Goal: Download file/media

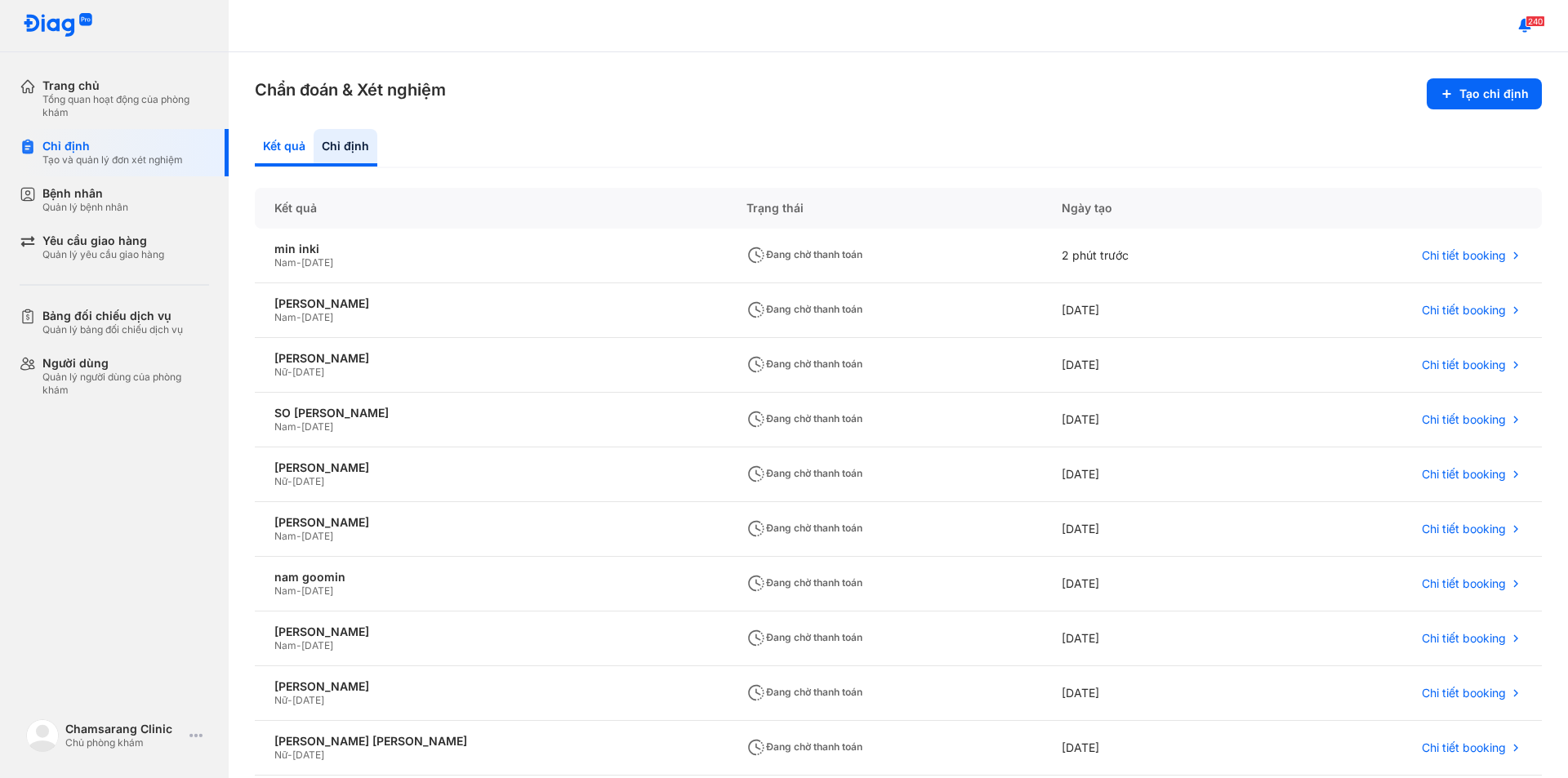
click at [314, 153] on div "Kết quả" at bounding box center [345, 147] width 64 height 37
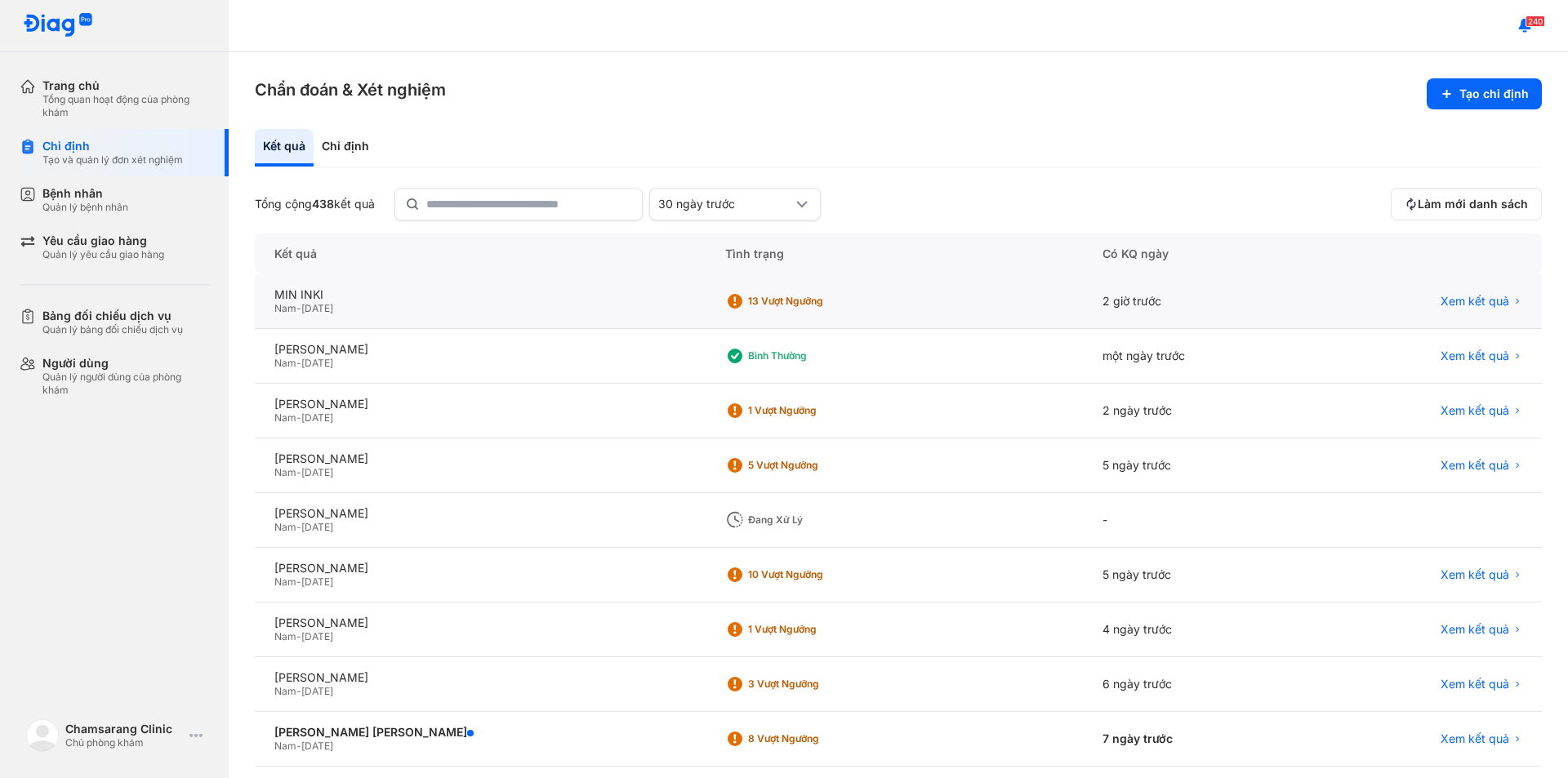
click at [366, 304] on div "Nam - 29/02/1968" at bounding box center [480, 308] width 411 height 13
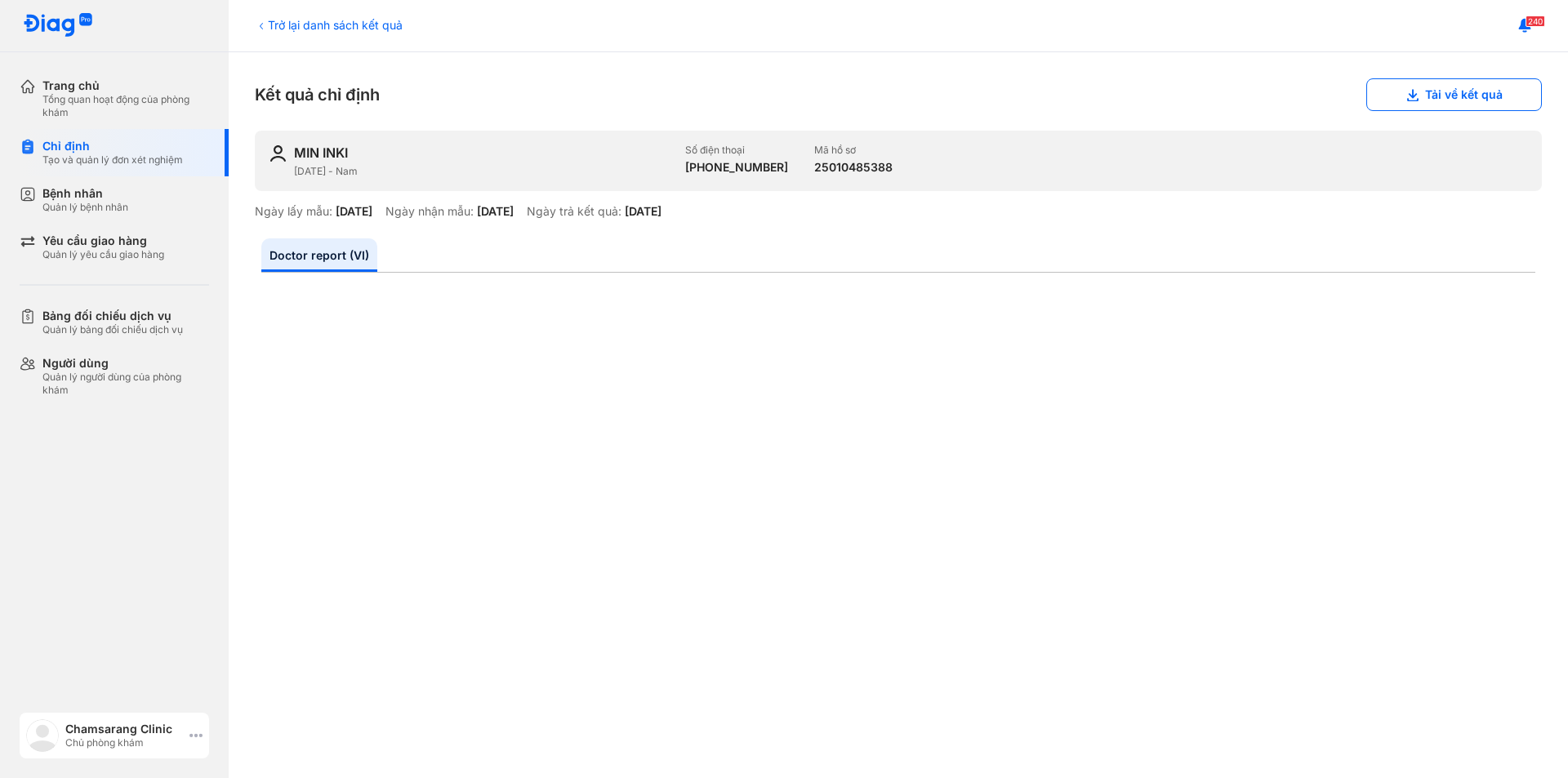
click at [193, 728] on div "Chamsarang Clinic Chủ phòng khám" at bounding box center [113, 735] width 189 height 45
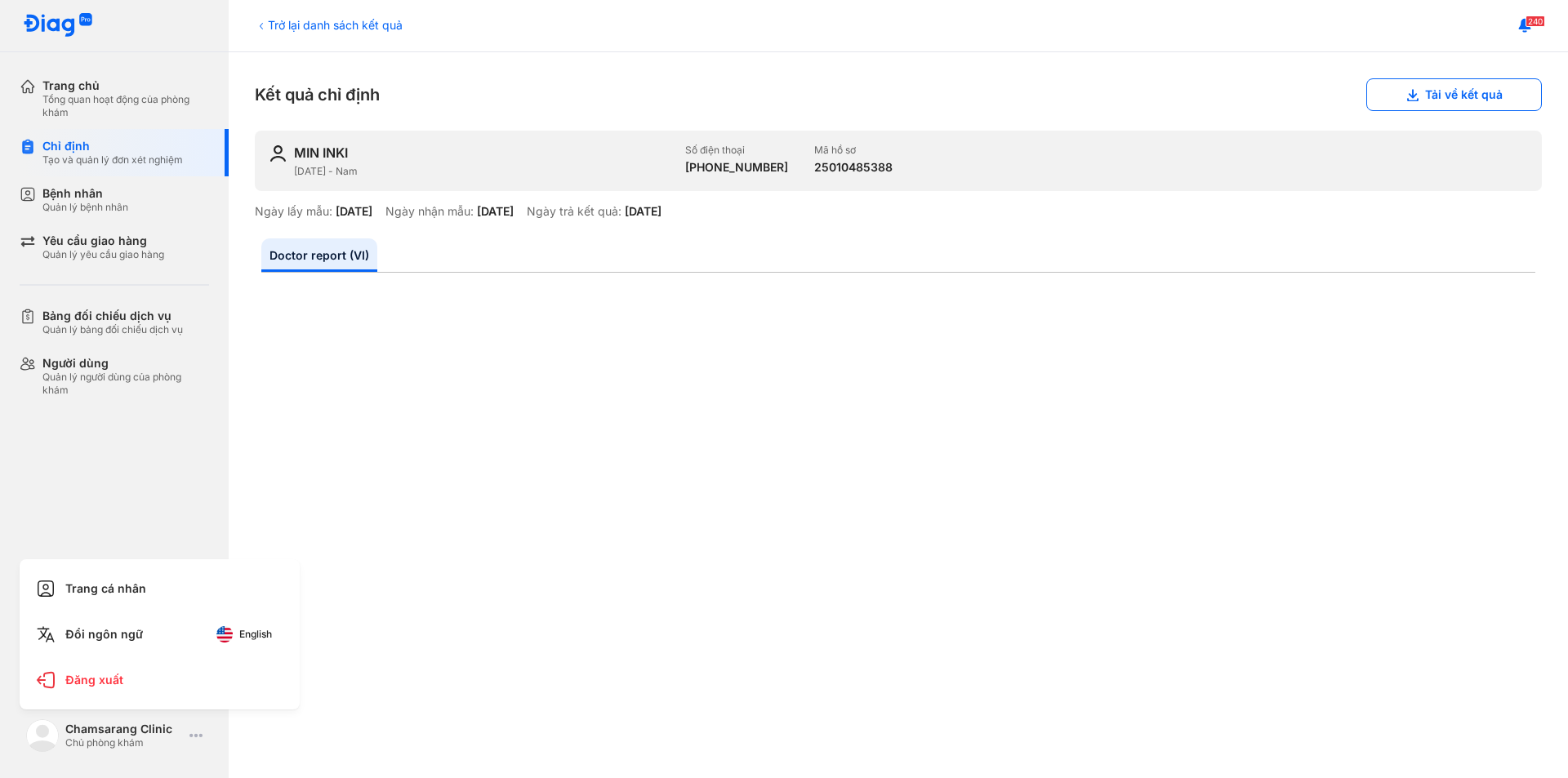
click at [241, 621] on button "English" at bounding box center [244, 634] width 78 height 26
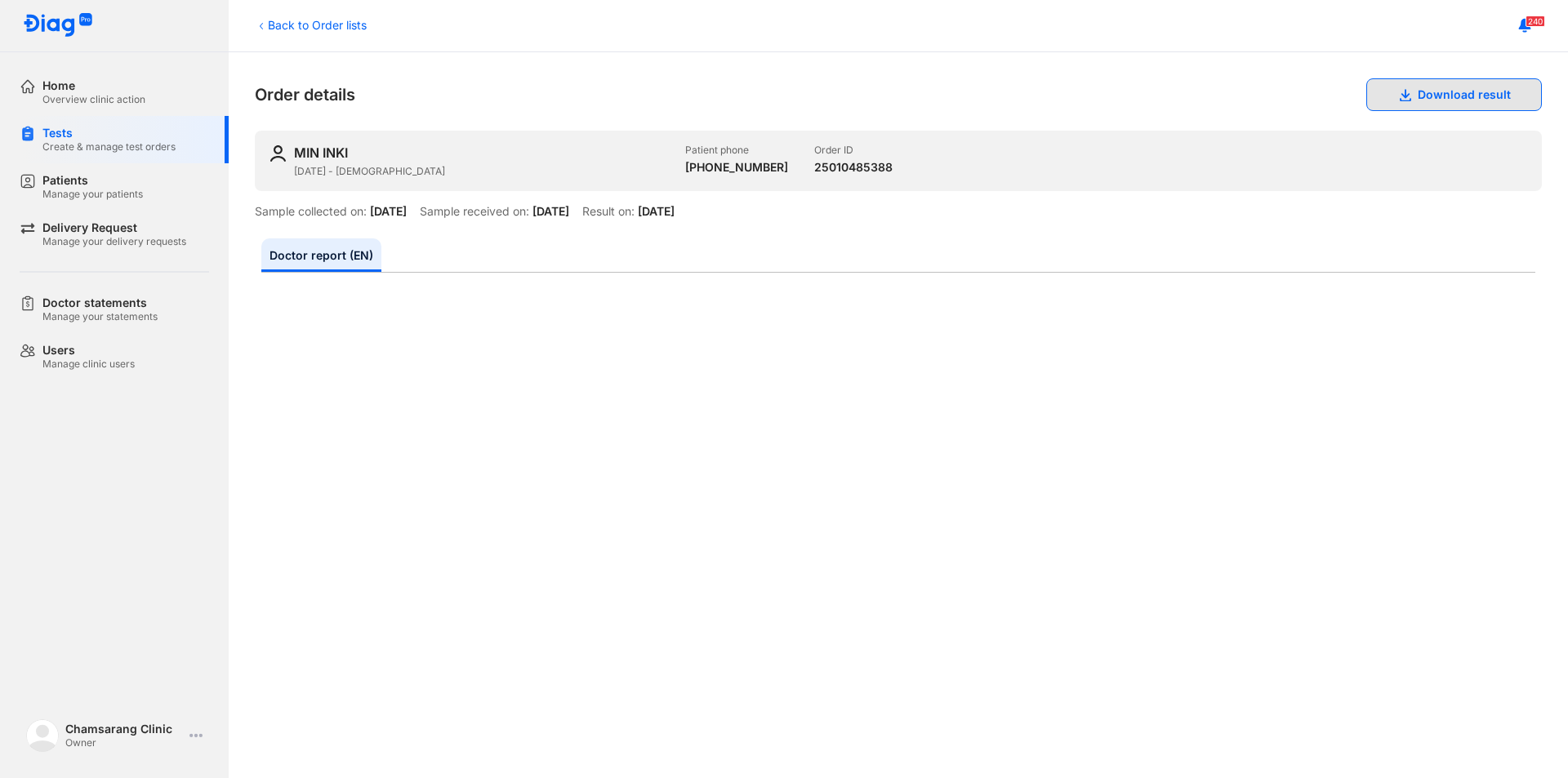
click at [1448, 98] on button "Download result" at bounding box center [1453, 94] width 175 height 32
